Goal: Task Accomplishment & Management: Manage account settings

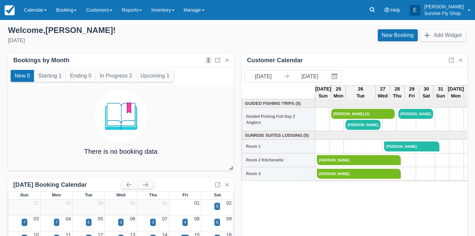
click at [29, 9] on link "Calendar" at bounding box center [35, 10] width 32 height 20
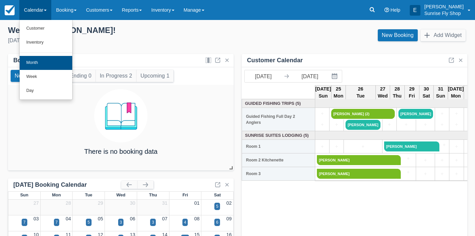
click at [36, 63] on link "Month" at bounding box center [46, 63] width 53 height 14
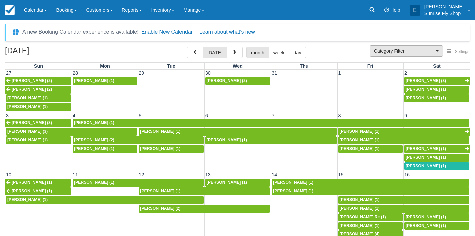
click at [391, 49] on span "Category Filter" at bounding box center [404, 51] width 60 height 7
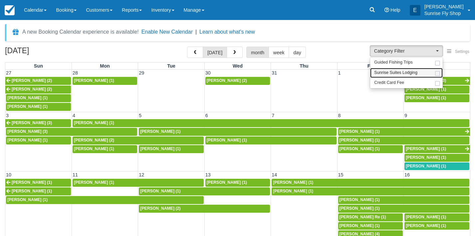
click at [389, 73] on span "Sunrise Suites Lodging" at bounding box center [395, 73] width 43 height 6
select select "1"
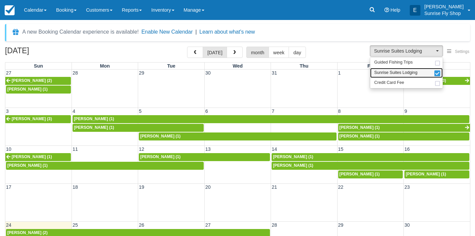
click at [389, 73] on span "Sunrise Suites Lodging" at bounding box center [395, 73] width 43 height 6
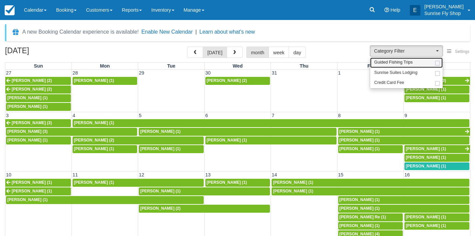
click at [387, 60] on span "Guided Fishing Trips" at bounding box center [393, 63] width 39 height 6
select select "2"
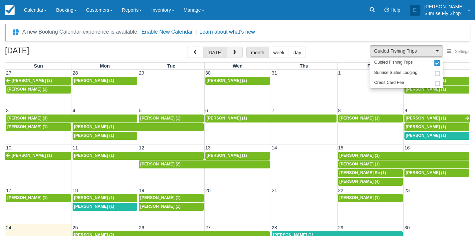
click at [234, 53] on span "button" at bounding box center [234, 52] width 5 height 5
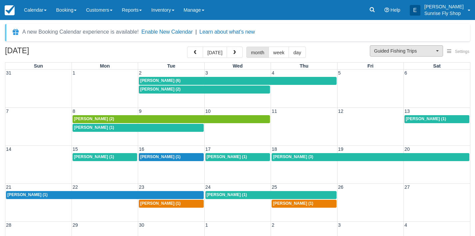
click at [383, 51] on span "Guided Fishing Trips" at bounding box center [404, 51] width 60 height 7
click at [311, 158] on div "[PERSON_NAME] (3)" at bounding box center [370, 156] width 195 height 5
click at [17, 195] on span "Thomas Light (1)" at bounding box center [27, 194] width 40 height 5
click at [197, 54] on span "button" at bounding box center [195, 52] width 5 height 5
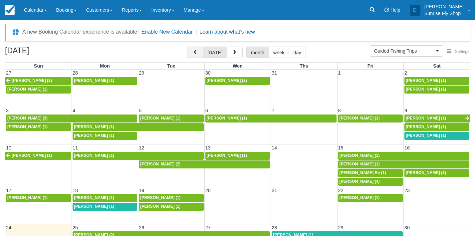
click at [194, 56] on button "button" at bounding box center [195, 52] width 16 height 11
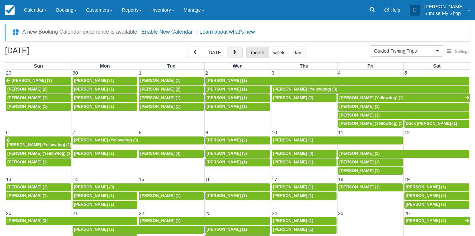
click at [232, 52] on span "button" at bounding box center [234, 52] width 5 height 5
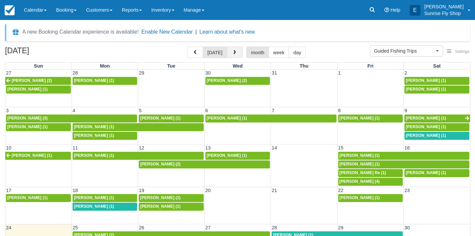
click at [233, 52] on span "button" at bounding box center [234, 52] width 5 height 5
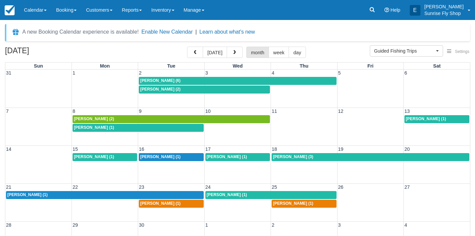
click at [426, 119] on span "Andrew Costa (1)" at bounding box center [425, 118] width 40 height 5
click at [194, 55] on span "button" at bounding box center [195, 52] width 5 height 5
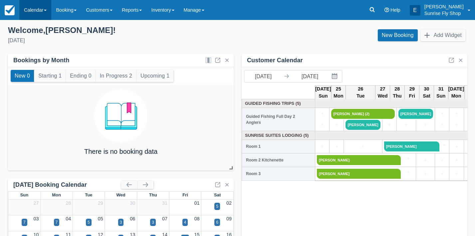
click at [38, 14] on link "Calendar" at bounding box center [35, 10] width 32 height 20
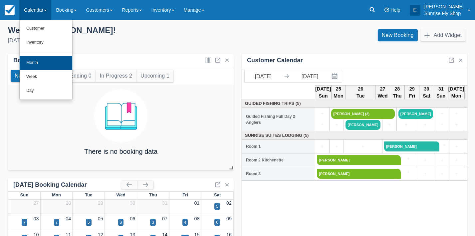
click at [35, 67] on link "Month" at bounding box center [46, 63] width 53 height 14
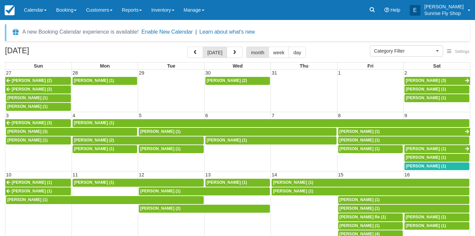
select select
click at [409, 164] on span "[PERSON_NAME] (1)" at bounding box center [425, 166] width 40 height 5
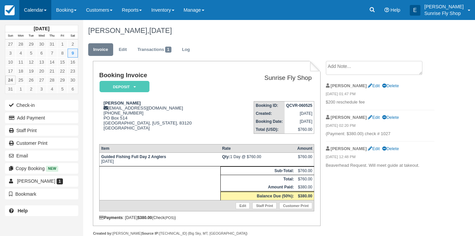
click at [34, 14] on link "Calendar" at bounding box center [35, 10] width 32 height 20
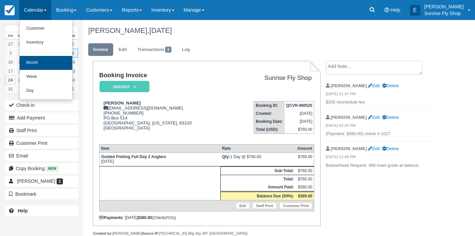
click at [42, 58] on link "Month" at bounding box center [46, 63] width 53 height 14
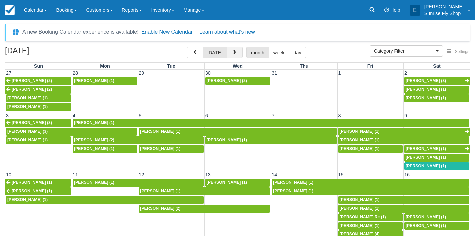
click at [232, 53] on span "button" at bounding box center [234, 52] width 5 height 5
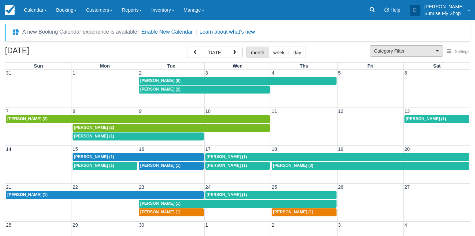
click at [383, 51] on span "Category Filter" at bounding box center [404, 51] width 60 height 7
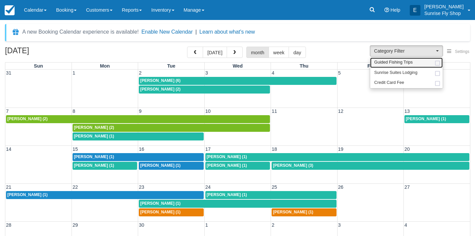
click at [384, 67] on link "Guided Fishing Trips" at bounding box center [406, 63] width 72 height 10
select select "2"
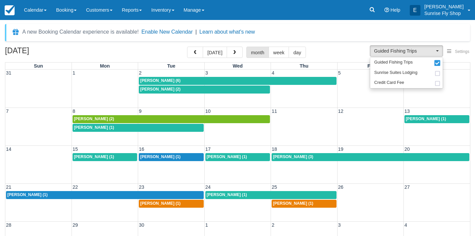
click at [50, 196] on div "[PERSON_NAME] (1)" at bounding box center [104, 194] width 195 height 5
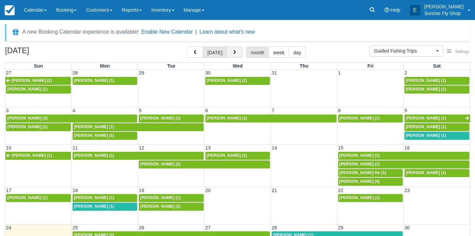
click at [233, 55] on span "button" at bounding box center [234, 52] width 5 height 5
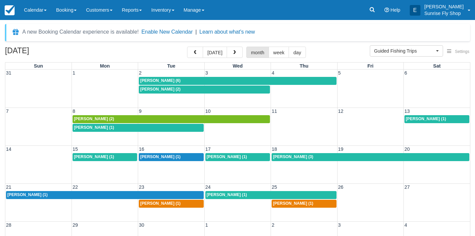
click at [98, 127] on span "William Clune (1)" at bounding box center [94, 127] width 40 height 5
